Goal: Transaction & Acquisition: Purchase product/service

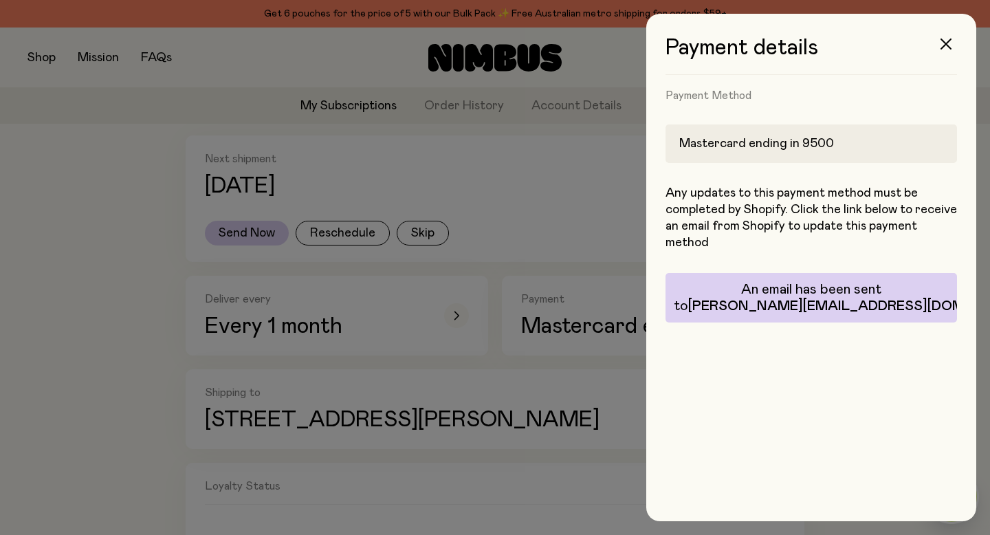
click at [81, 107] on div at bounding box center [495, 267] width 990 height 535
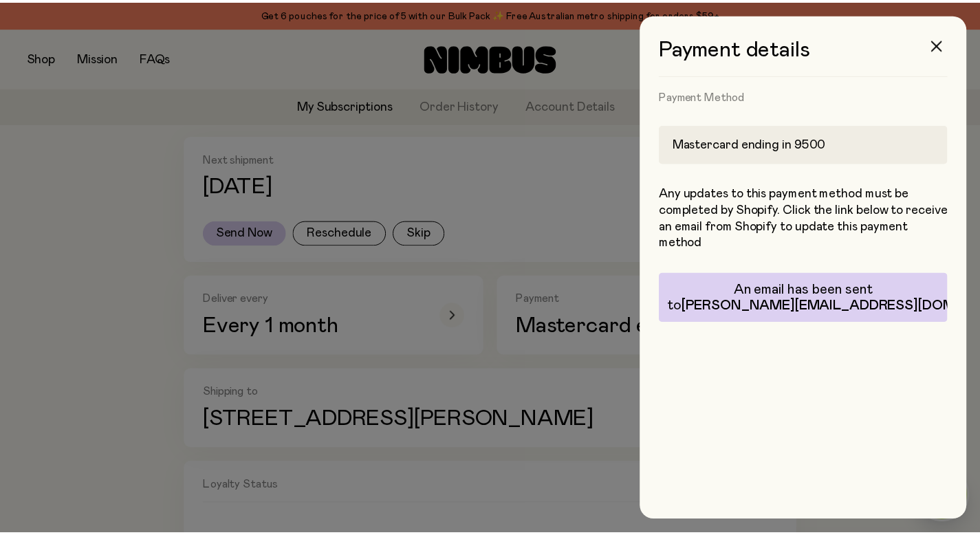
scroll to position [217, 0]
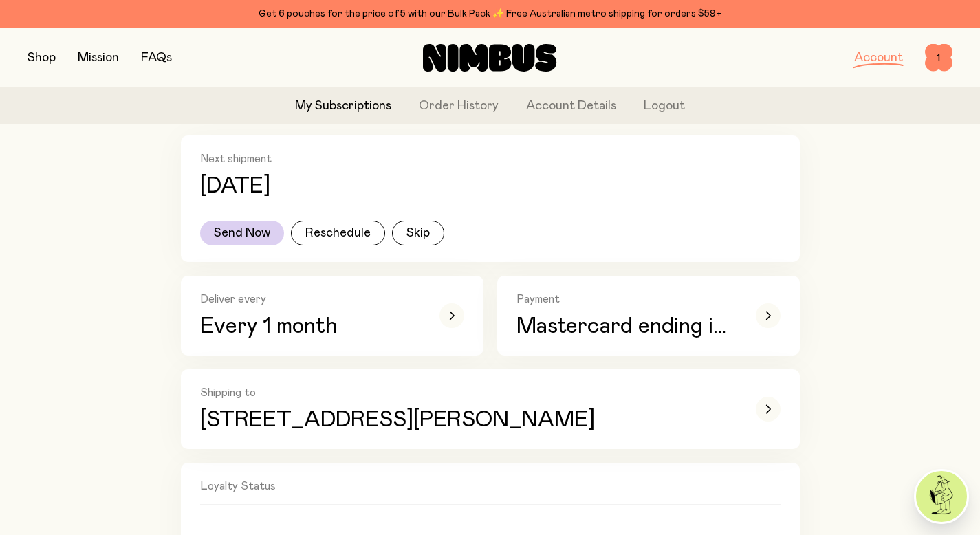
click at [41, 60] on div at bounding box center [490, 267] width 980 height 535
click at [41, 58] on button "button" at bounding box center [42, 57] width 28 height 19
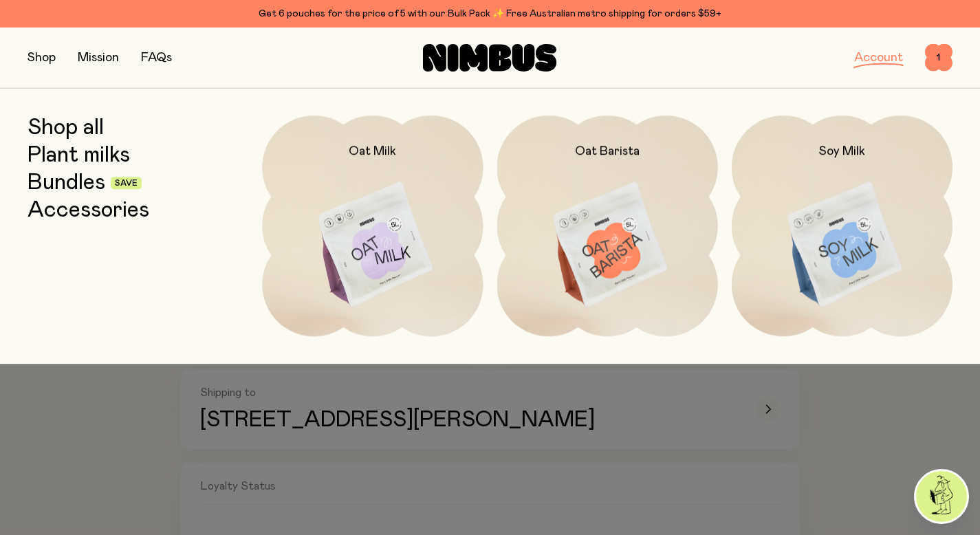
click at [61, 158] on link "Plant milks" at bounding box center [79, 155] width 102 height 25
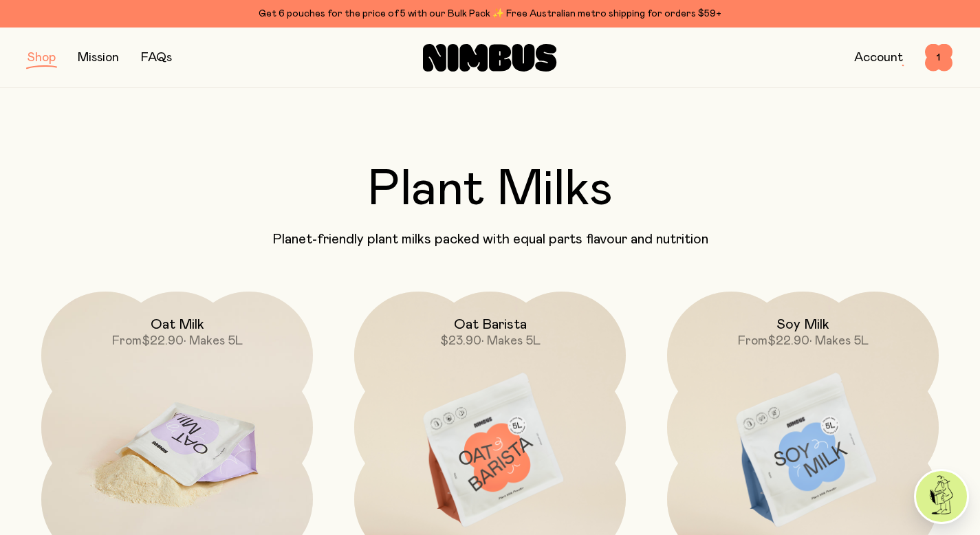
click at [191, 414] on img at bounding box center [177, 451] width 272 height 319
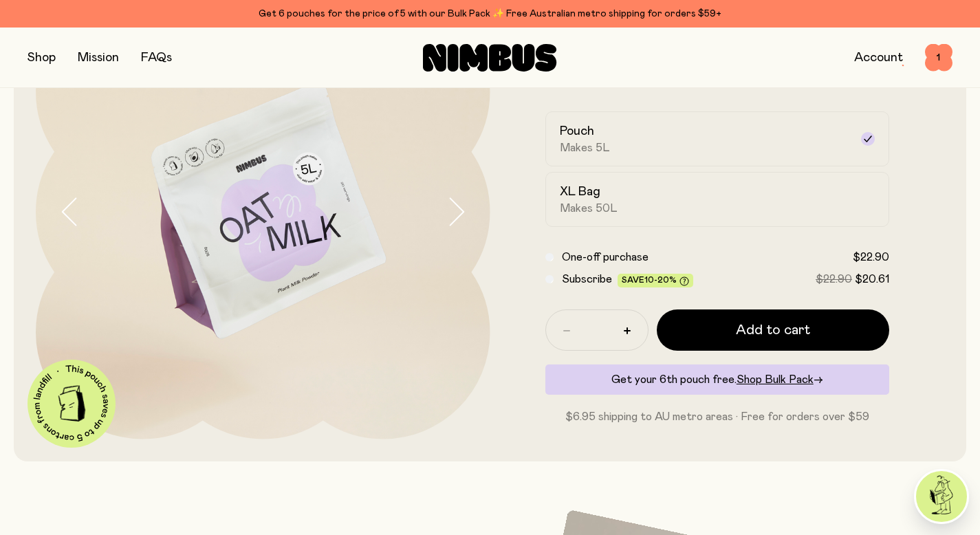
scroll to position [178, 0]
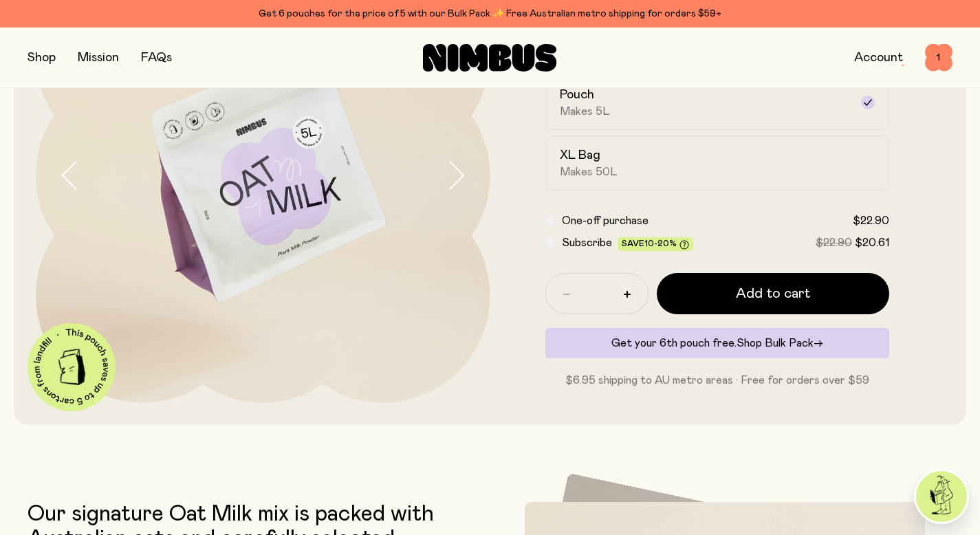
click at [776, 344] on span "Shop Bulk Pack" at bounding box center [775, 343] width 77 height 11
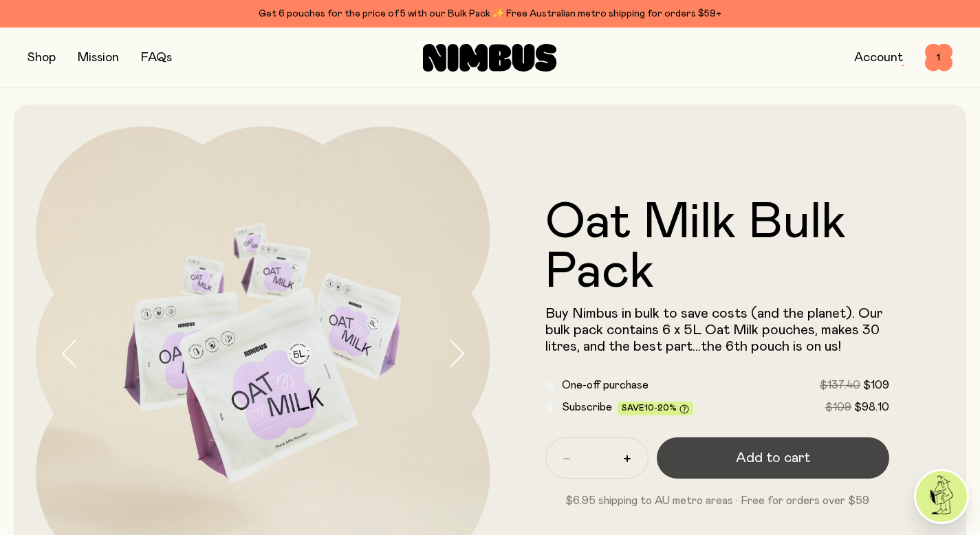
click at [744, 453] on span "Add to cart" at bounding box center [773, 457] width 74 height 19
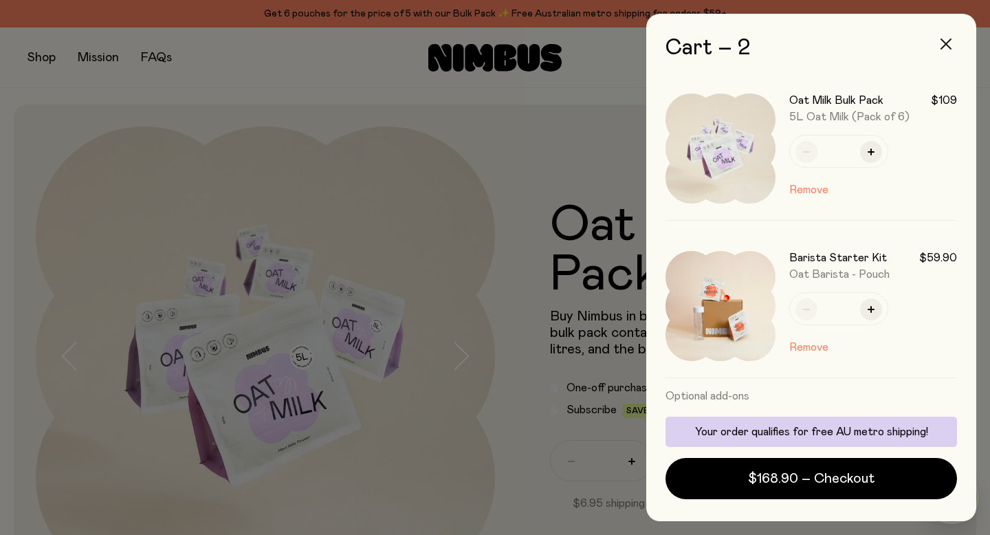
click at [948, 40] on icon "button" at bounding box center [946, 44] width 11 height 11
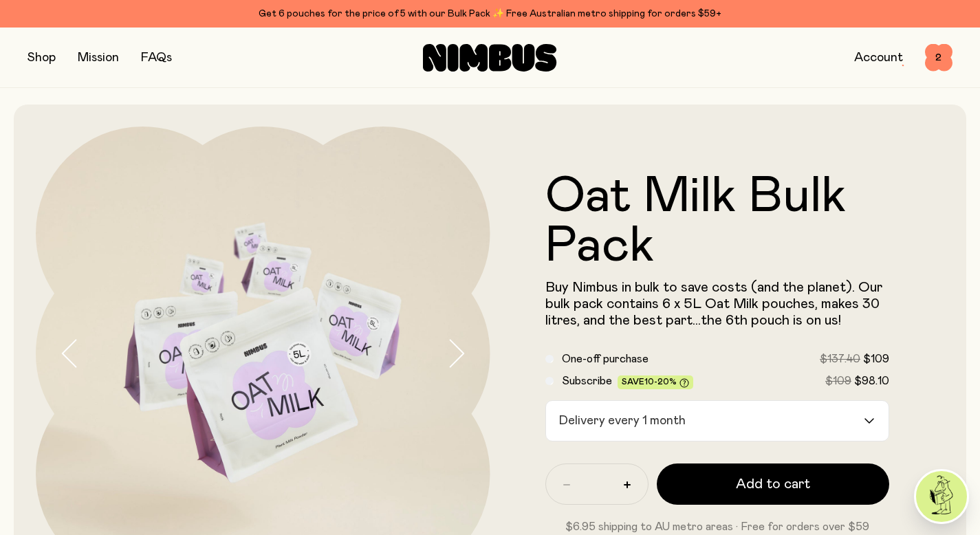
click at [32, 58] on button "button" at bounding box center [42, 57] width 28 height 19
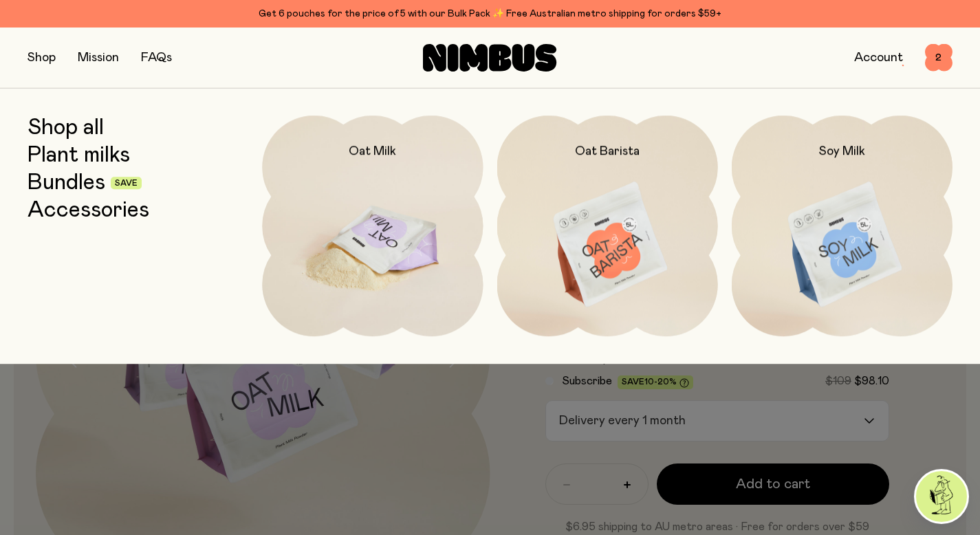
click at [327, 225] on img at bounding box center [372, 245] width 221 height 259
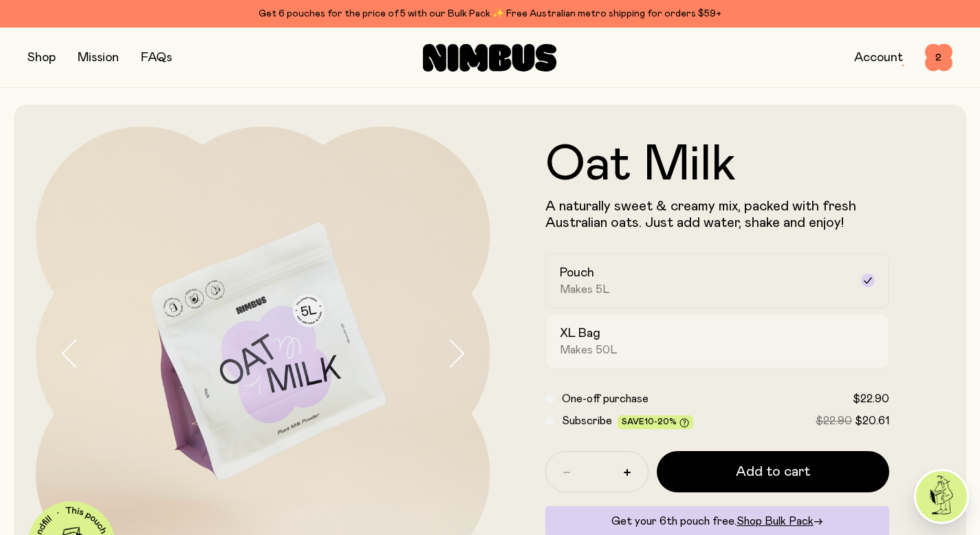
click at [607, 346] on span "Makes 50L" at bounding box center [589, 350] width 58 height 14
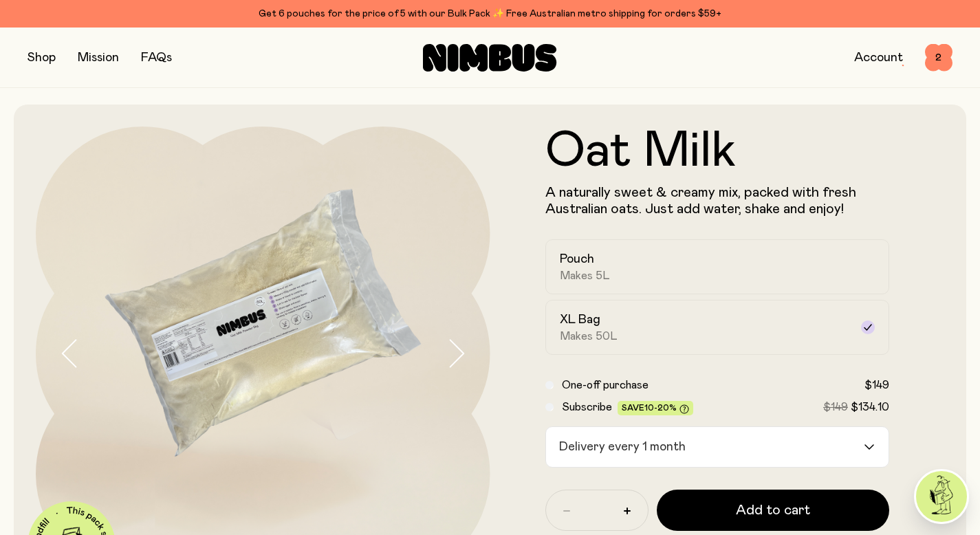
click at [34, 56] on button "button" at bounding box center [42, 57] width 28 height 19
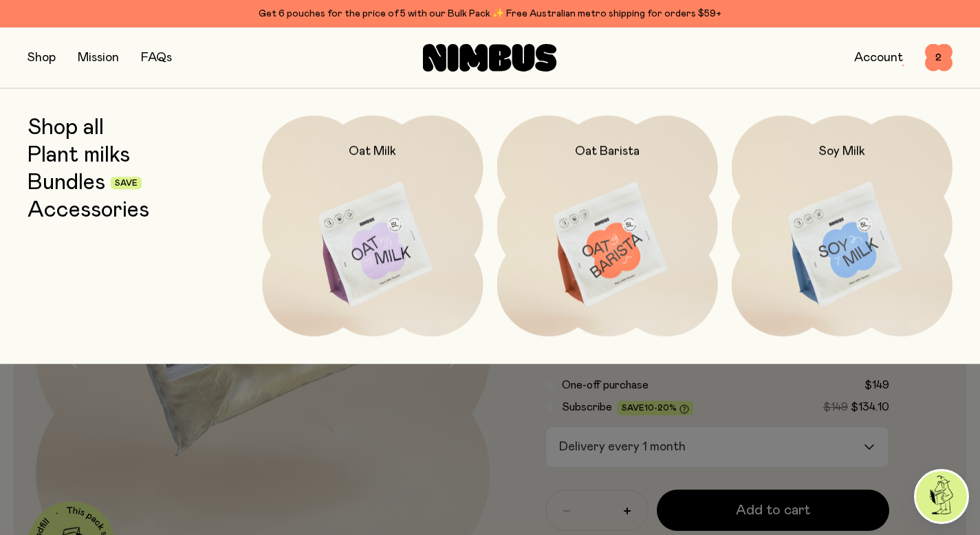
click at [62, 185] on link "Bundles" at bounding box center [67, 183] width 78 height 25
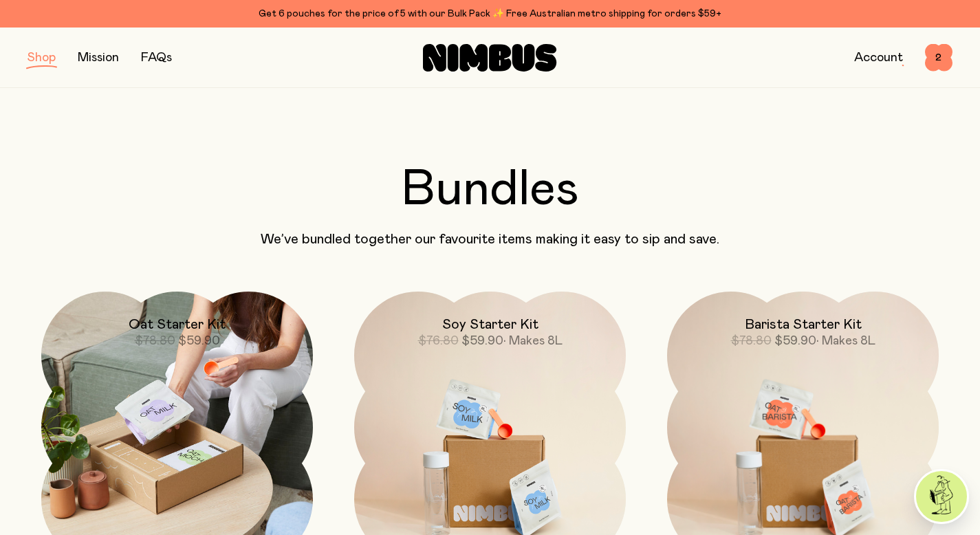
click at [213, 403] on img at bounding box center [177, 428] width 272 height 272
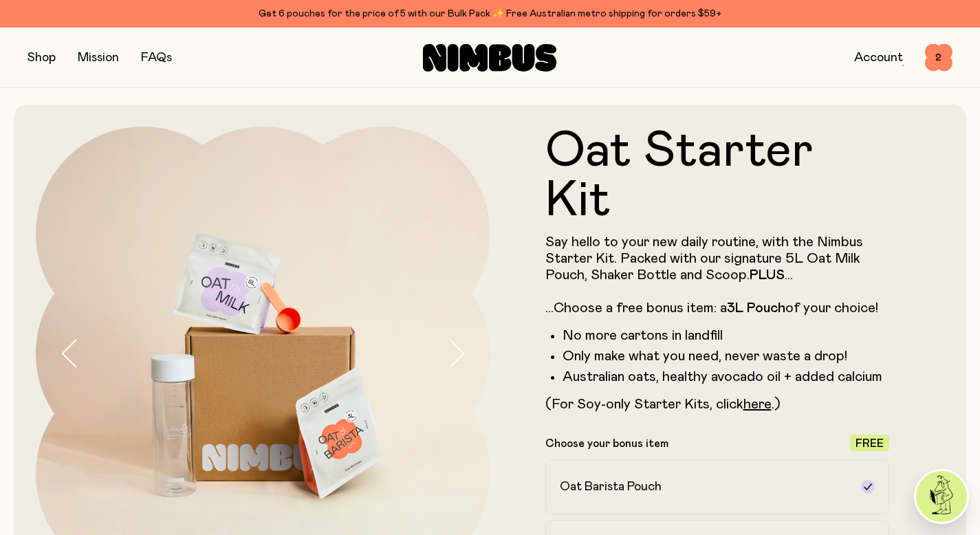
click at [47, 57] on button "button" at bounding box center [42, 57] width 28 height 19
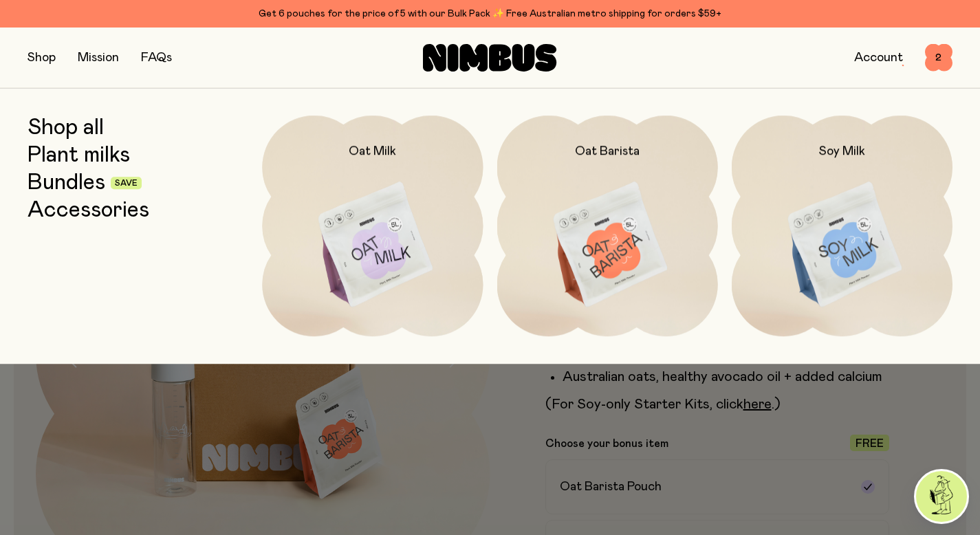
click at [67, 160] on link "Plant milks" at bounding box center [79, 155] width 102 height 25
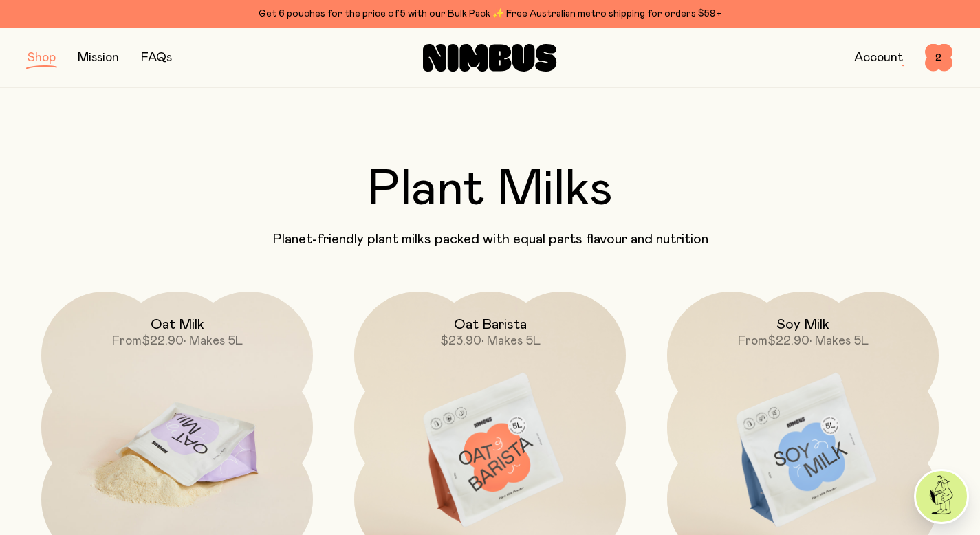
click at [222, 375] on img at bounding box center [177, 451] width 272 height 319
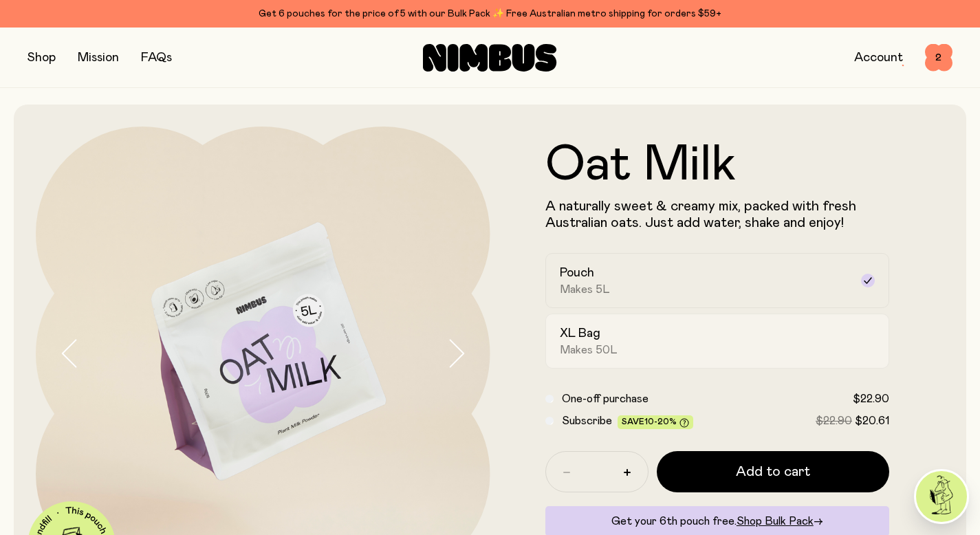
click at [644, 349] on div "XL Bag Makes 50L" at bounding box center [705, 341] width 291 height 32
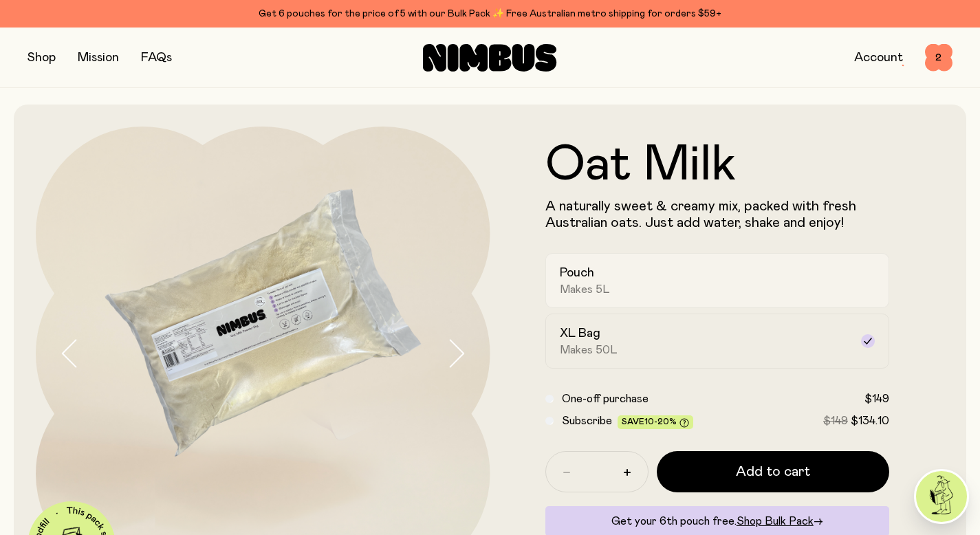
click at [636, 276] on div "Pouch Makes 5L" at bounding box center [705, 281] width 291 height 32
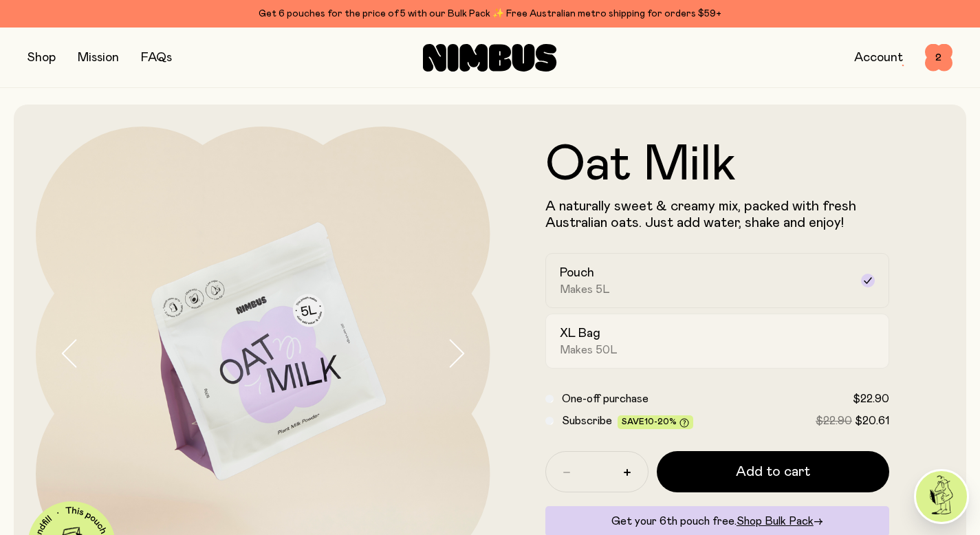
click at [634, 345] on div "XL Bag Makes 50L" at bounding box center [705, 341] width 291 height 32
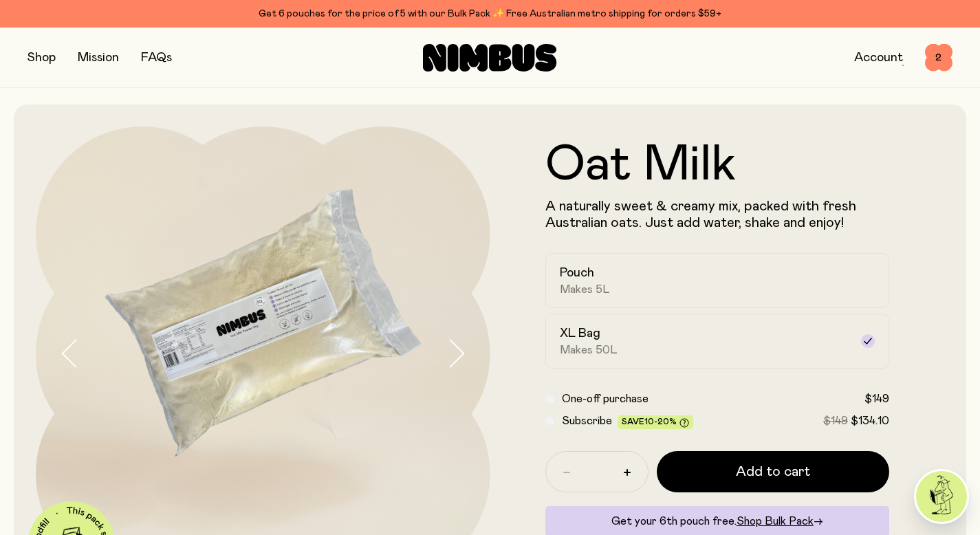
click at [42, 56] on button "button" at bounding box center [42, 57] width 28 height 19
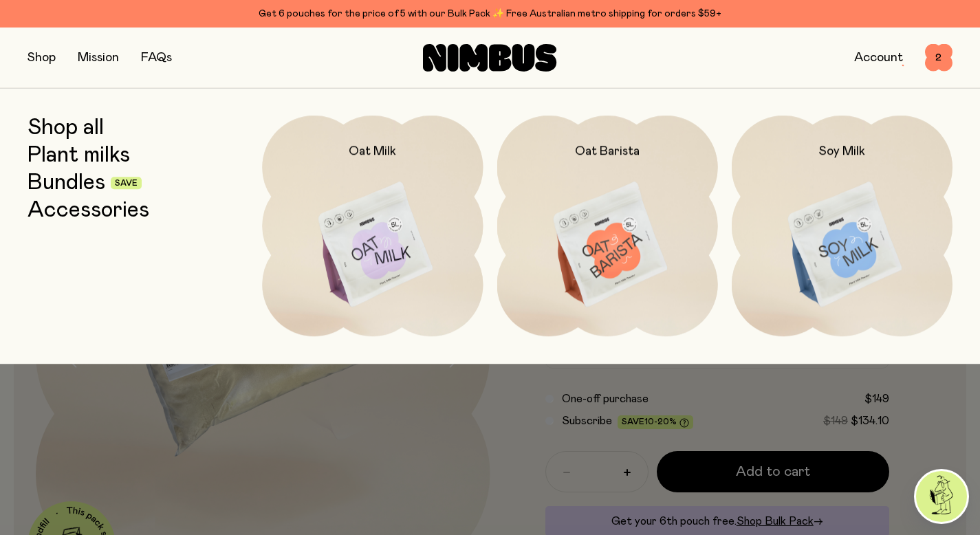
click at [73, 182] on link "Bundles" at bounding box center [67, 183] width 78 height 25
